Goal: Task Accomplishment & Management: Use online tool/utility

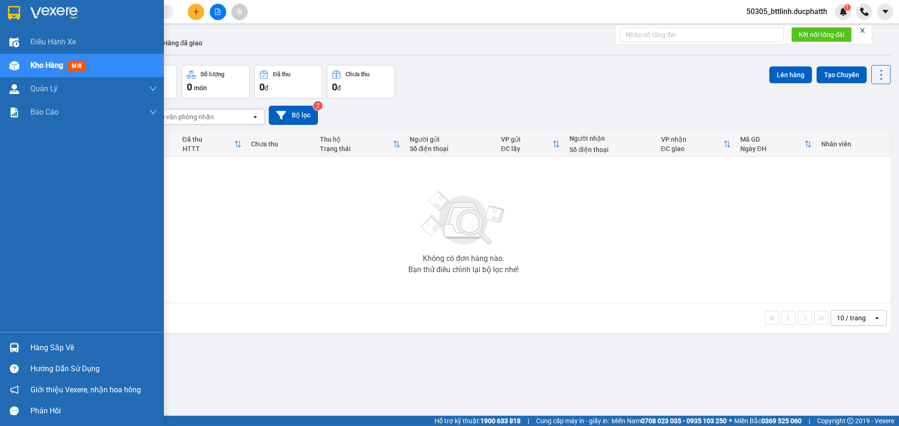
click at [35, 349] on div "Hàng sắp về" at bounding box center [93, 348] width 126 height 14
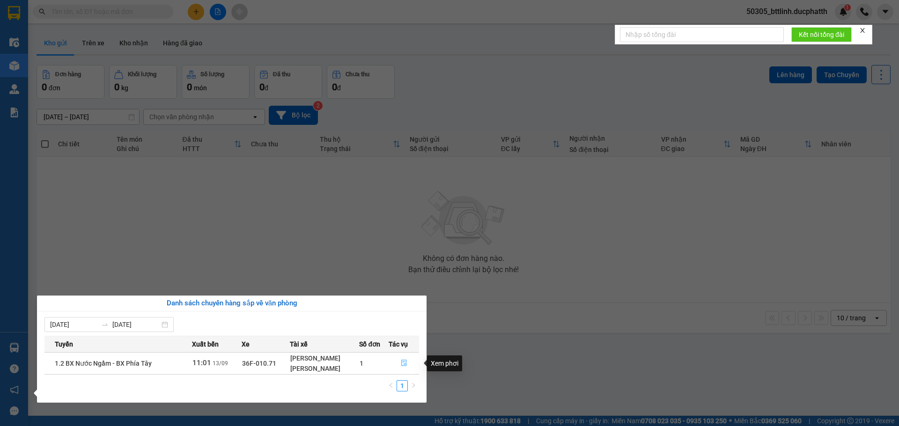
click at [404, 364] on icon "file-done" at bounding box center [404, 363] width 6 height 7
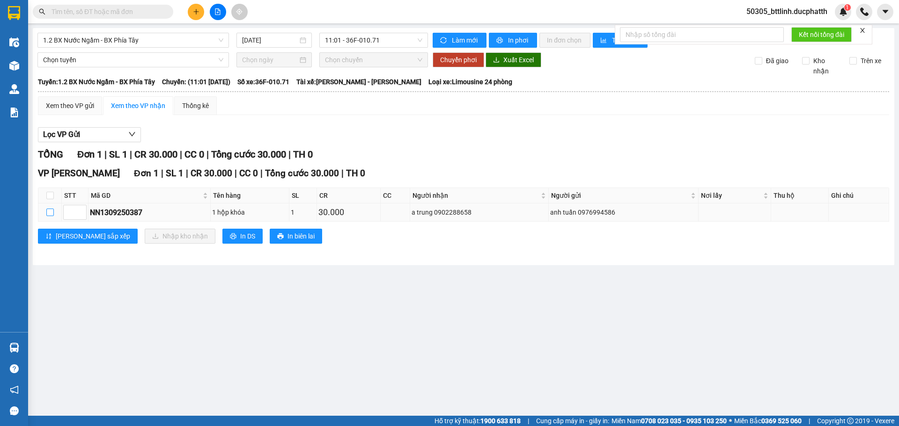
click at [50, 213] on input "checkbox" at bounding box center [49, 212] width 7 height 7
checkbox input "true"
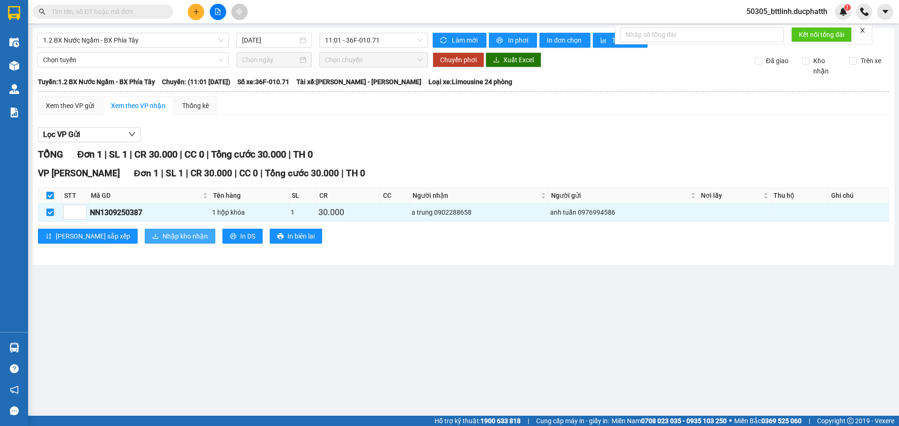
click at [162, 238] on span "Nhập kho nhận" at bounding box center [184, 236] width 45 height 10
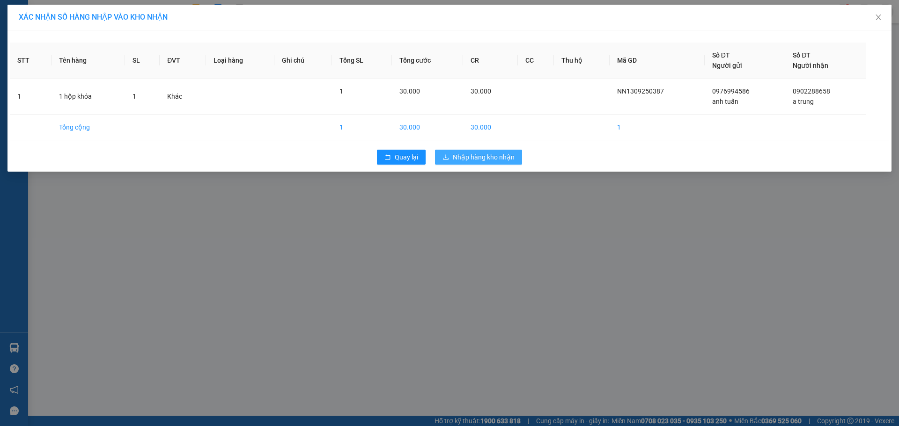
click at [488, 163] on button "Nhập hàng kho nhận" at bounding box center [478, 157] width 87 height 15
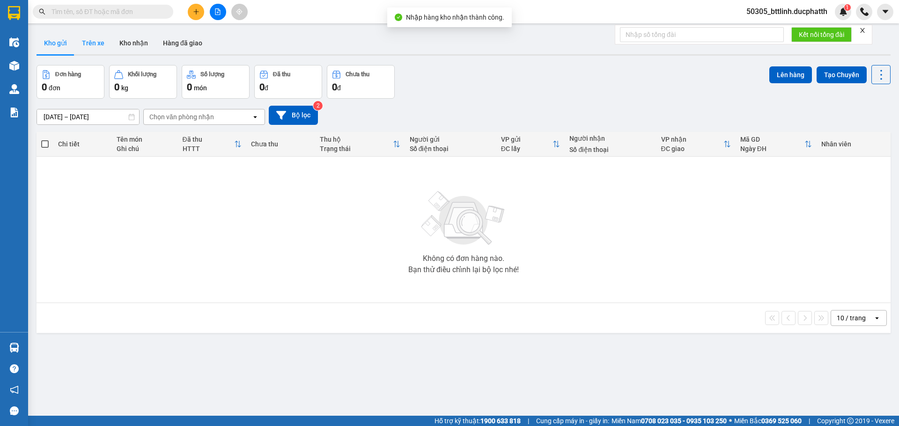
click at [89, 40] on button "Trên xe" at bounding box center [92, 43] width 37 height 22
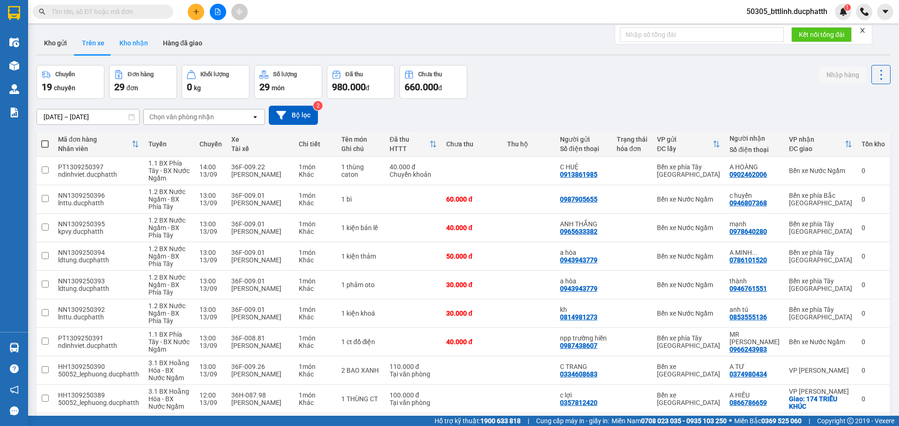
click at [132, 41] on button "Kho nhận" at bounding box center [134, 43] width 44 height 22
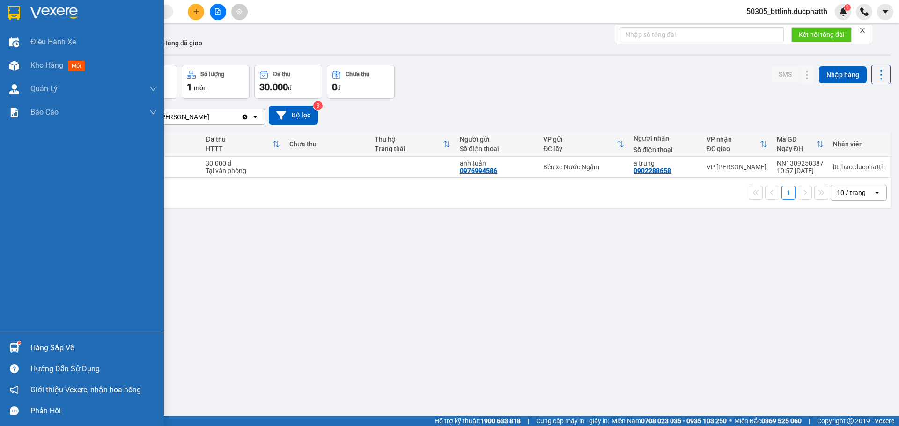
click at [22, 350] on div at bounding box center [14, 348] width 16 height 16
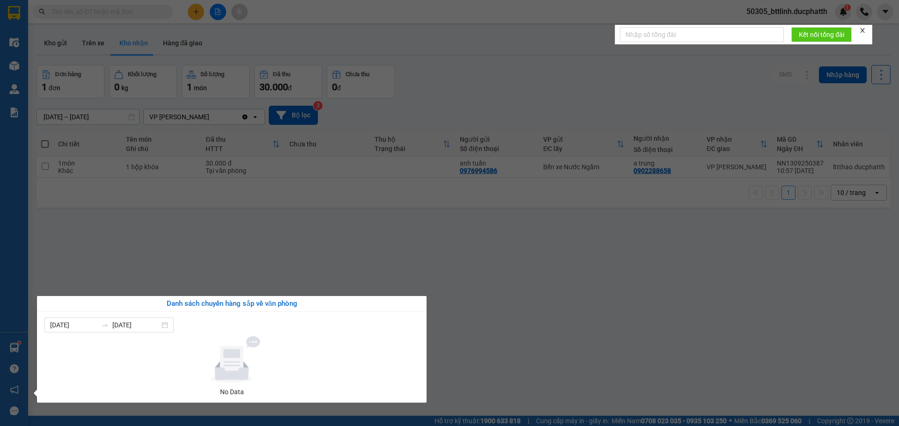
click at [576, 321] on section "Kết quả tìm kiếm ( 0 ) Bộ lọc No Data 50305_bttlinh.ducphatth 1 Điều hành xe Kh…" at bounding box center [449, 213] width 899 height 426
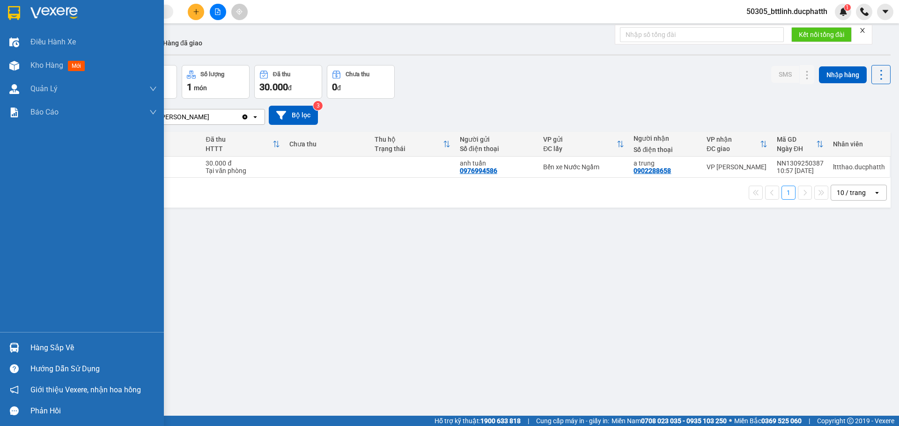
click at [16, 345] on img at bounding box center [14, 348] width 10 height 10
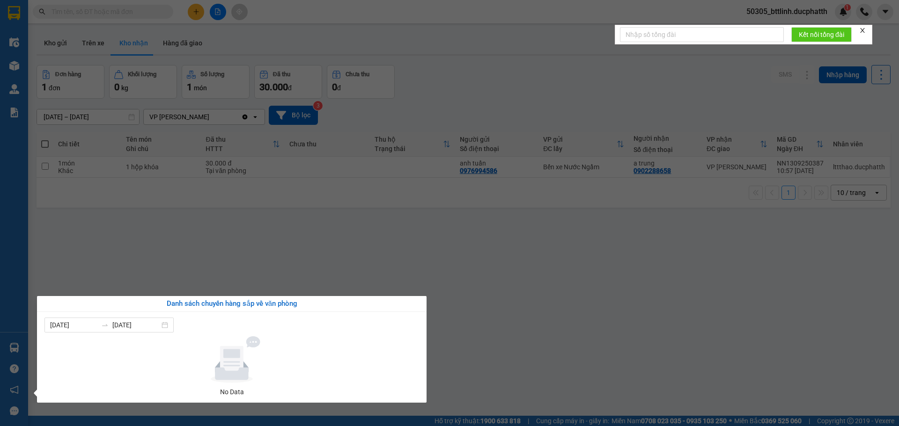
click at [478, 307] on section "Kết quả tìm kiếm ( 0 ) Bộ lọc No Data 50305_bttlinh.ducphatth 1 Điều hành xe Kh…" at bounding box center [449, 213] width 899 height 426
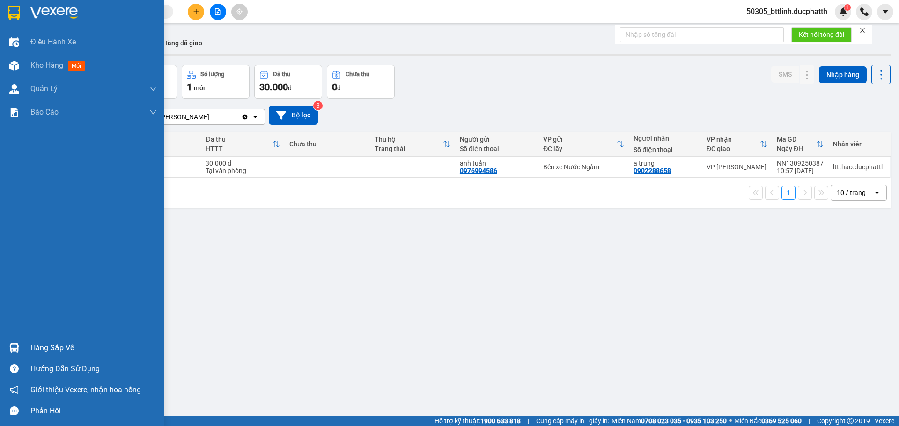
click at [29, 346] on div "Hàng sắp về" at bounding box center [82, 347] width 164 height 21
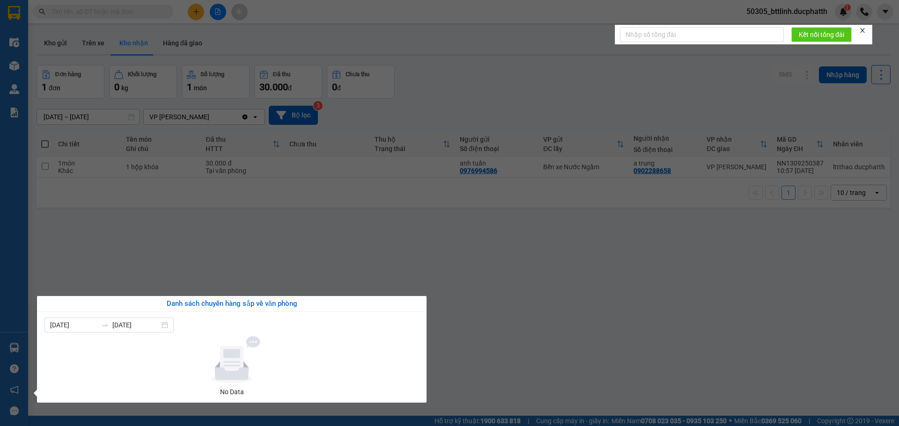
click at [478, 327] on section "Kết quả tìm kiếm ( 0 ) Bộ lọc No Data 50305_bttlinh.ducphatth 1 Điều hành xe Kh…" at bounding box center [449, 213] width 899 height 426
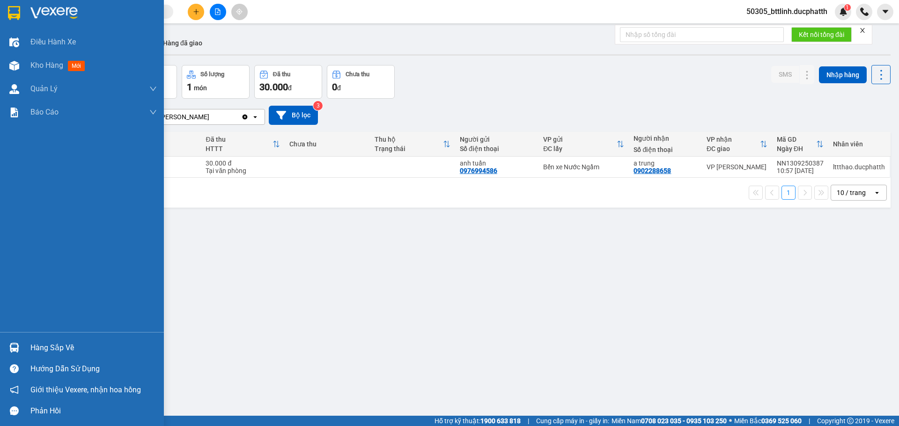
click at [22, 350] on div "Hàng sắp về" at bounding box center [82, 347] width 164 height 21
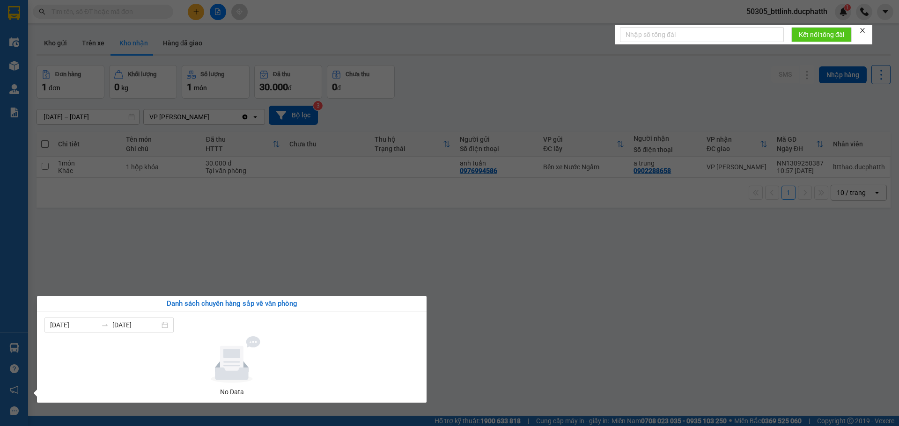
click at [518, 342] on section "Kết quả tìm kiếm ( 0 ) Bộ lọc No Data 50305_bttlinh.ducphatth 1 Điều hành xe Kh…" at bounding box center [449, 213] width 899 height 426
